Goal: Information Seeking & Learning: Check status

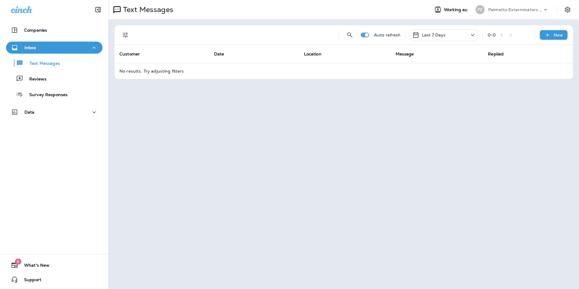
click at [454, 35] on div "Last 7 Days" at bounding box center [443, 35] width 67 height 12
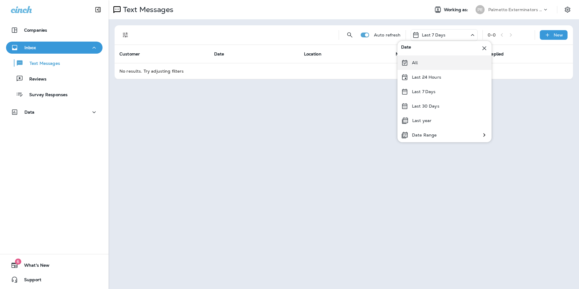
click at [437, 67] on div "All" at bounding box center [444, 62] width 94 height 14
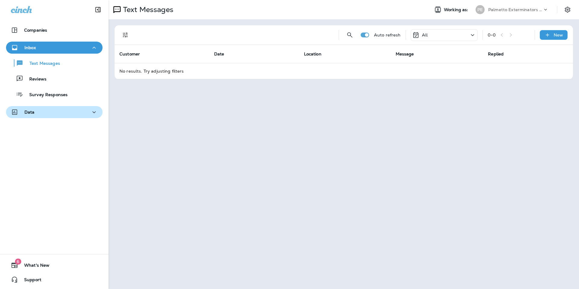
click at [51, 116] on button "Data" at bounding box center [54, 112] width 96 height 12
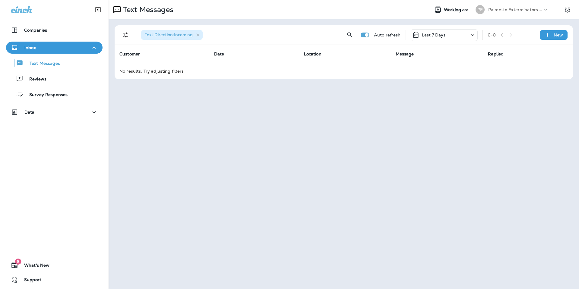
click at [445, 37] on div "Last 7 Days" at bounding box center [443, 35] width 67 height 12
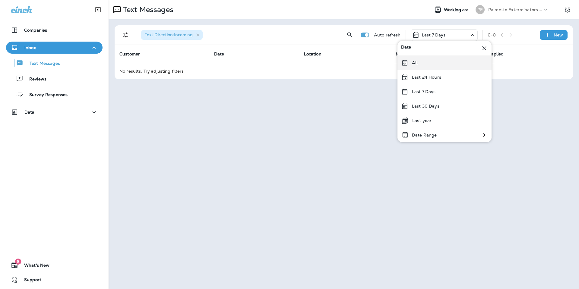
click at [440, 61] on div "All" at bounding box center [444, 62] width 94 height 14
